Goal: Transaction & Acquisition: Purchase product/service

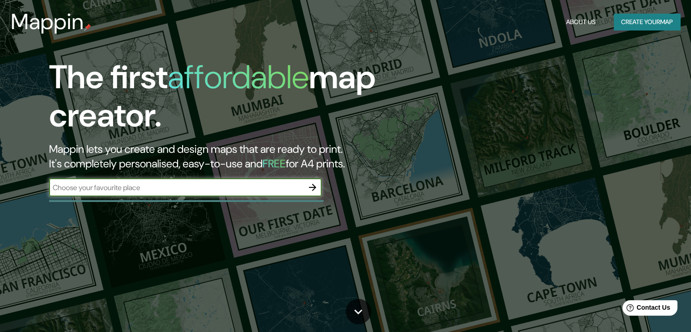
click at [118, 189] on input "text" at bounding box center [176, 187] width 255 height 10
type input "entrevías, [GEOGRAPHIC_DATA]"
click at [310, 188] on icon "button" at bounding box center [312, 187] width 11 height 11
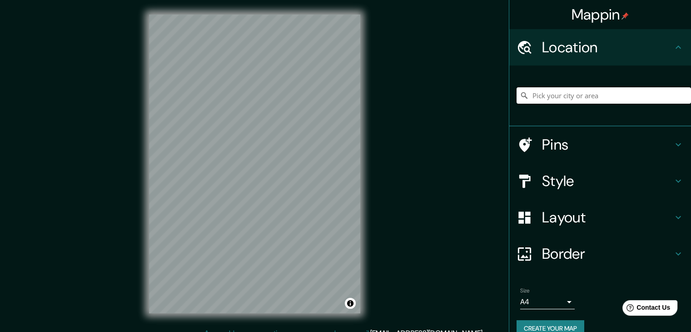
click at [571, 91] on input "Pick your city or area" at bounding box center [604, 95] width 175 height 16
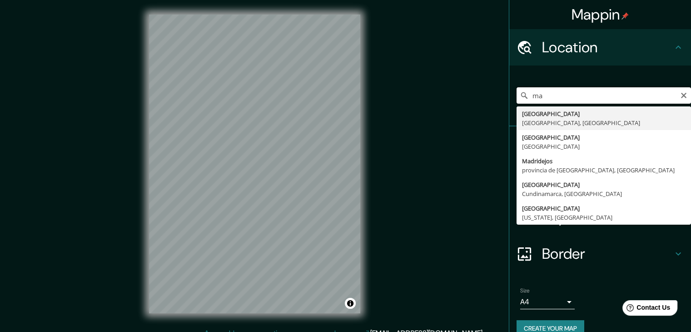
type input "m"
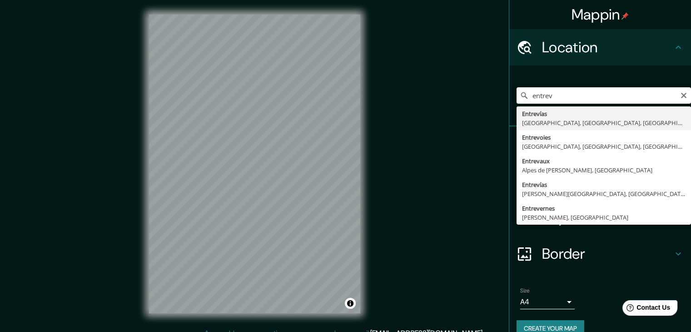
type input "Entrevías, [GEOGRAPHIC_DATA], [GEOGRAPHIC_DATA], [GEOGRAPHIC_DATA]"
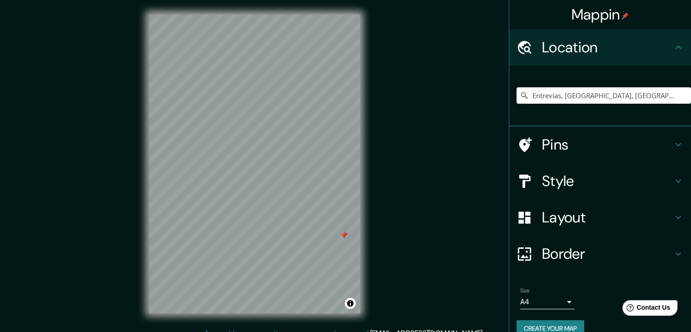
click at [609, 180] on h4 "Style" at bounding box center [607, 181] width 131 height 18
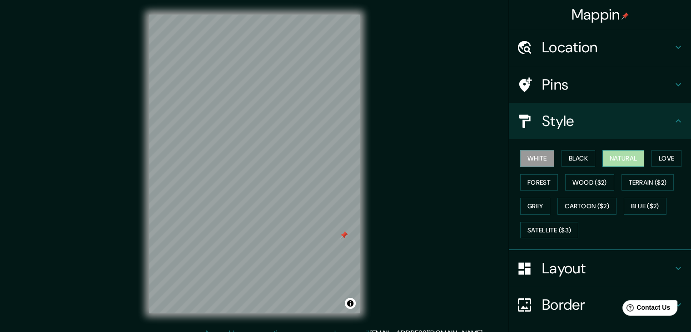
click at [616, 161] on button "Natural" at bounding box center [624, 158] width 42 height 17
click at [533, 208] on button "Grey" at bounding box center [535, 206] width 30 height 17
click at [530, 161] on button "White" at bounding box center [537, 158] width 34 height 17
click at [400, 152] on div "Mappin Location [GEOGRAPHIC_DATA], [GEOGRAPHIC_DATA], [GEOGRAPHIC_DATA], [GEOGR…" at bounding box center [345, 171] width 691 height 342
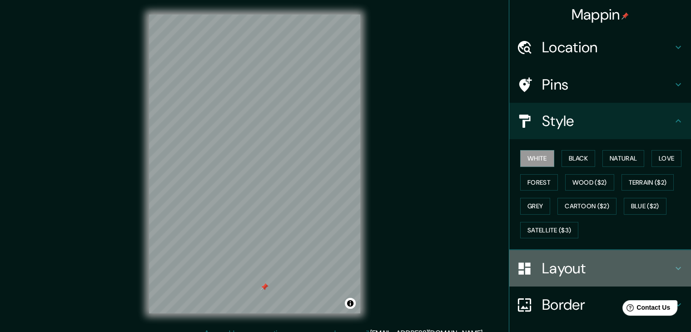
click at [635, 267] on h4 "Layout" at bounding box center [607, 268] width 131 height 18
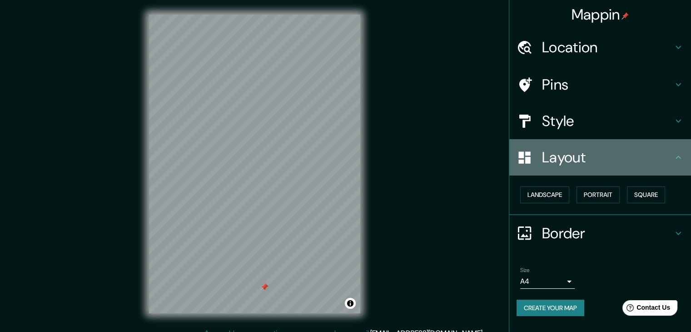
click at [678, 159] on icon at bounding box center [678, 157] width 11 height 11
click at [589, 157] on h4 "Layout" at bounding box center [607, 157] width 131 height 18
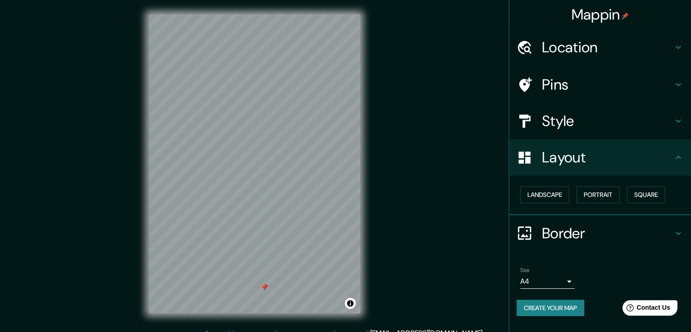
click at [525, 153] on icon at bounding box center [525, 158] width 16 height 16
click at [522, 115] on icon at bounding box center [525, 120] width 11 height 13
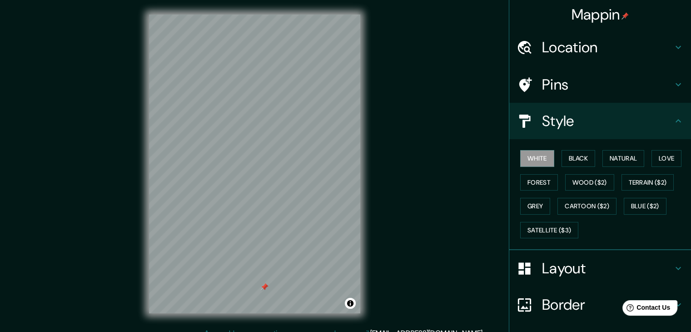
click at [522, 115] on icon at bounding box center [525, 121] width 16 height 16
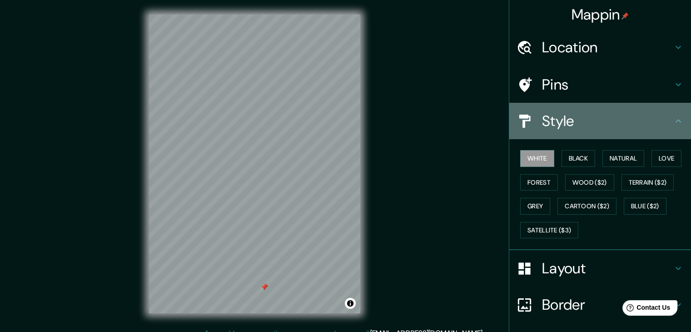
click at [673, 122] on icon at bounding box center [678, 120] width 11 height 11
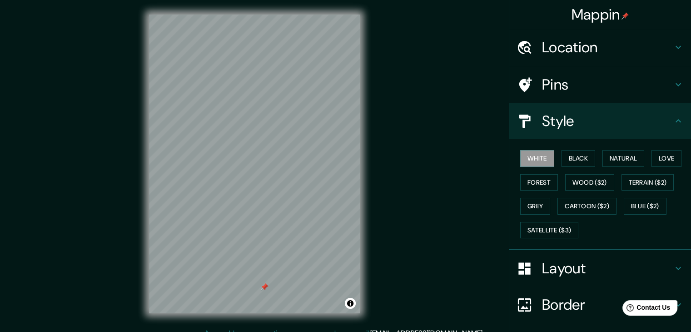
click at [556, 121] on h4 "Style" at bounding box center [607, 121] width 131 height 18
click at [551, 52] on h4 "Location" at bounding box center [607, 47] width 131 height 18
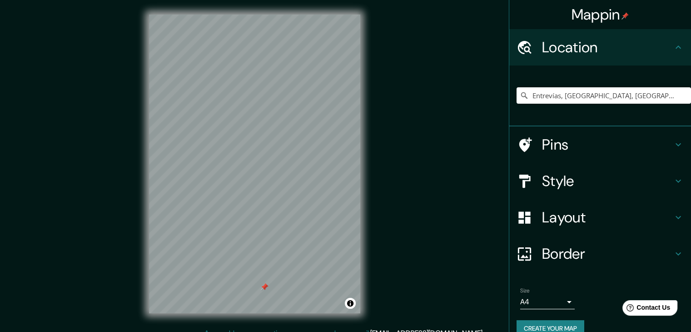
click at [556, 325] on button "Create your map" at bounding box center [551, 328] width 68 height 17
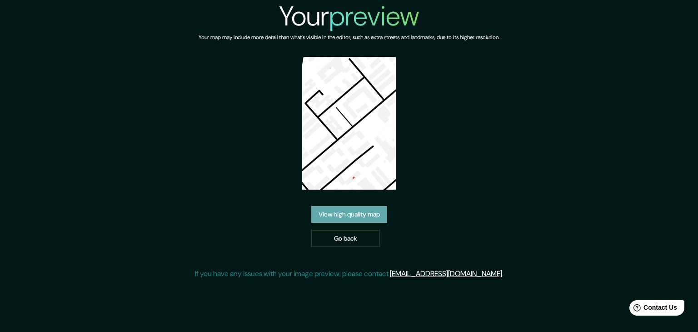
click at [353, 213] on link "View high quality map" at bounding box center [349, 214] width 76 height 17
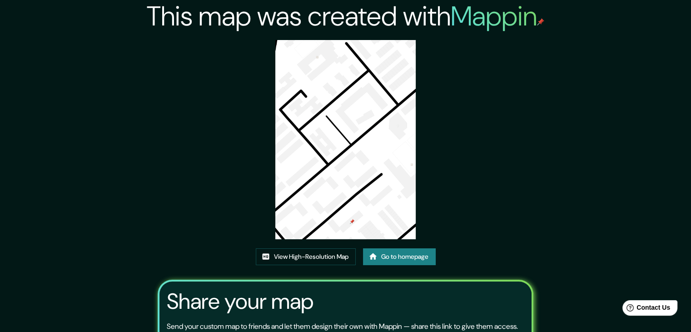
click at [353, 213] on img at bounding box center [345, 139] width 141 height 199
